Goal: Navigation & Orientation: Find specific page/section

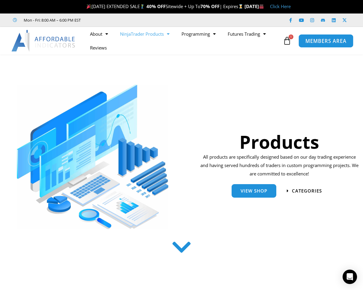
click at [307, 43] on span "MEMBERS AREA" at bounding box center [326, 40] width 41 height 5
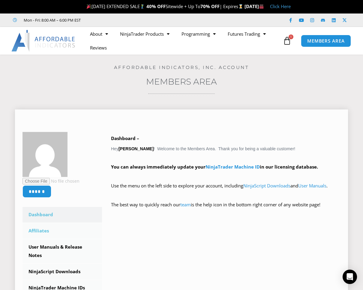
click at [49, 229] on link "Affiliates" at bounding box center [63, 231] width 80 height 16
